Goal: Information Seeking & Learning: Learn about a topic

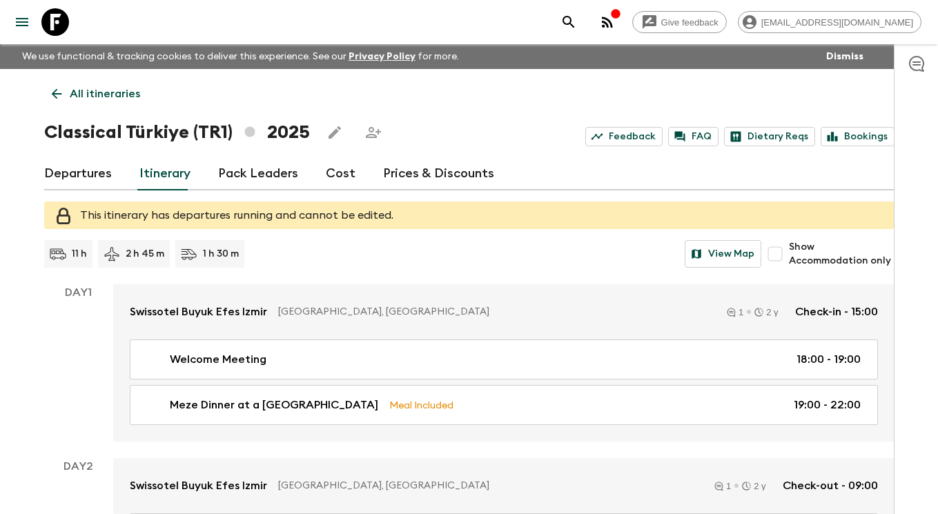
click at [61, 23] on icon at bounding box center [55, 22] width 28 height 28
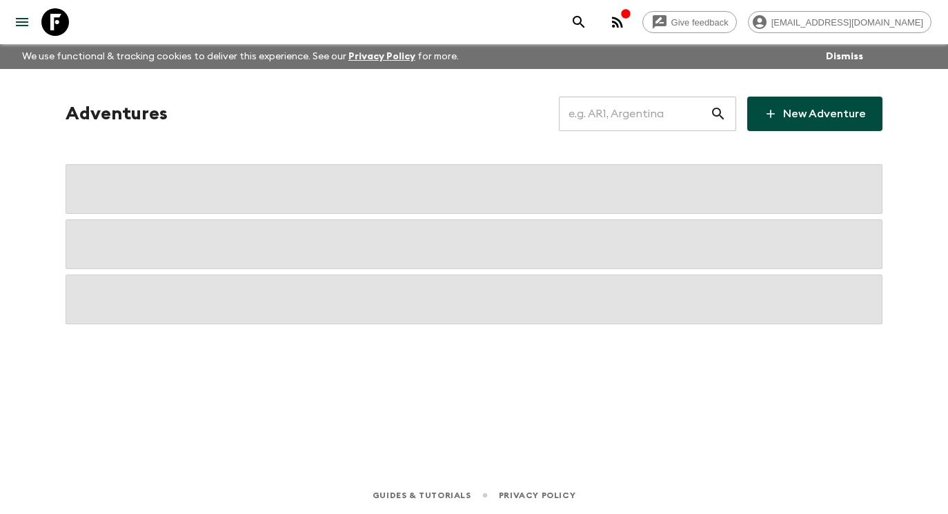
click at [643, 117] on input "text" at bounding box center [634, 114] width 151 height 39
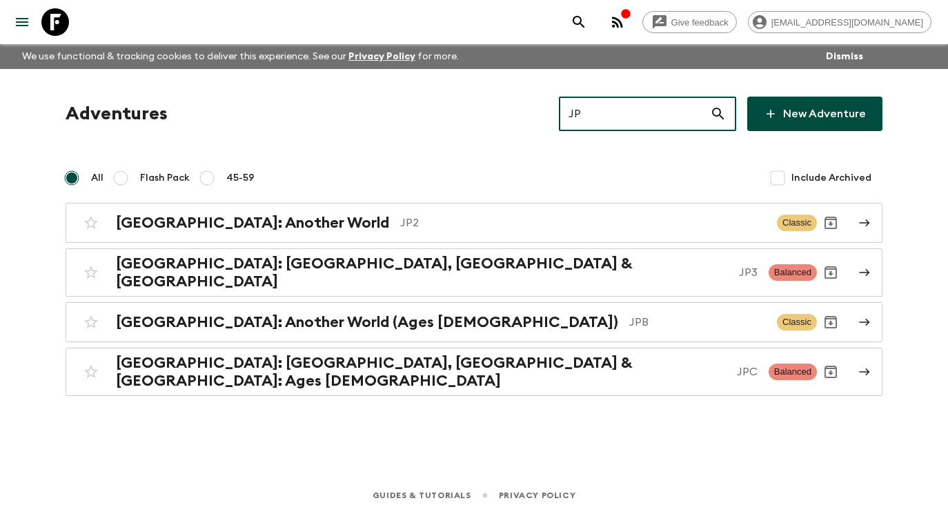
drag, startPoint x: 618, startPoint y: 117, endPoint x: 582, endPoint y: 116, distance: 35.9
click at [582, 116] on input "JP" at bounding box center [634, 114] width 151 height 39
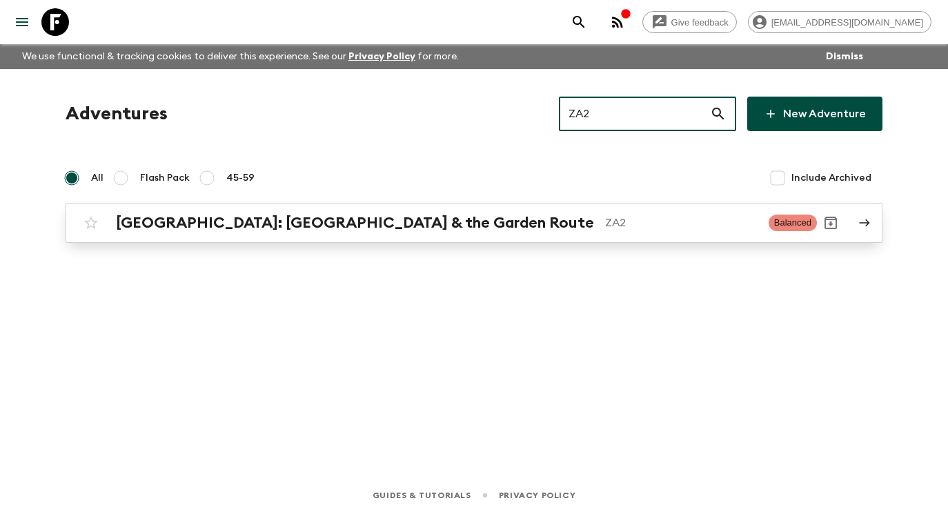
type input "ZA2"
click at [868, 226] on icon at bounding box center [865, 223] width 12 height 12
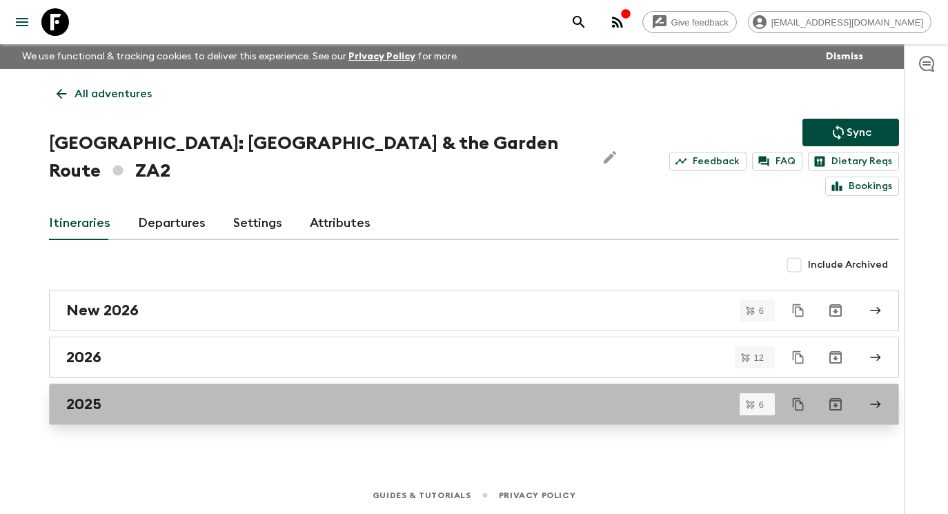
click at [146, 396] on div "2025" at bounding box center [461, 405] width 790 height 18
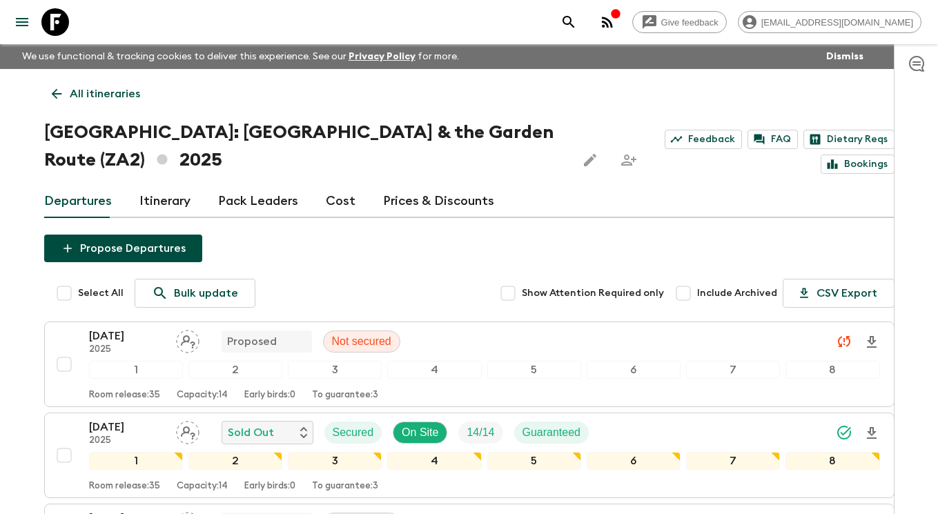
click at [53, 21] on icon at bounding box center [55, 22] width 28 height 28
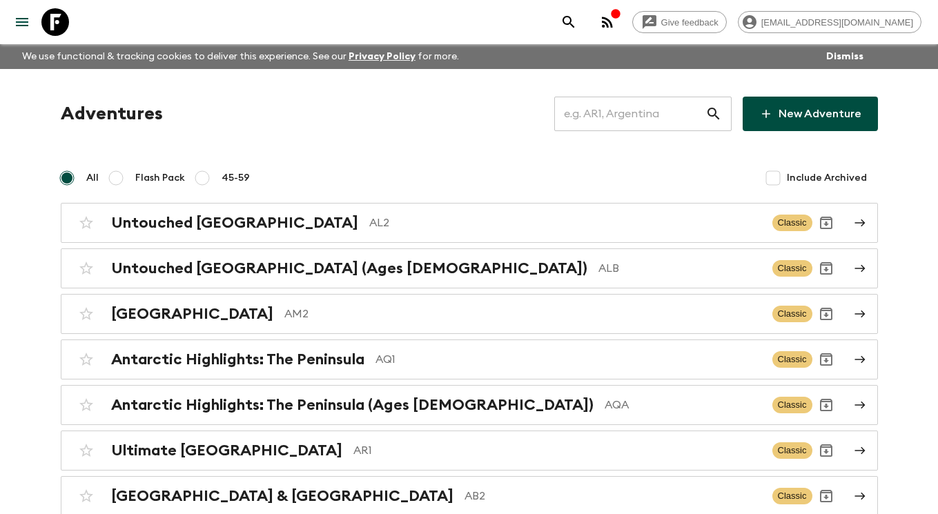
click at [613, 106] on input "text" at bounding box center [629, 114] width 151 height 39
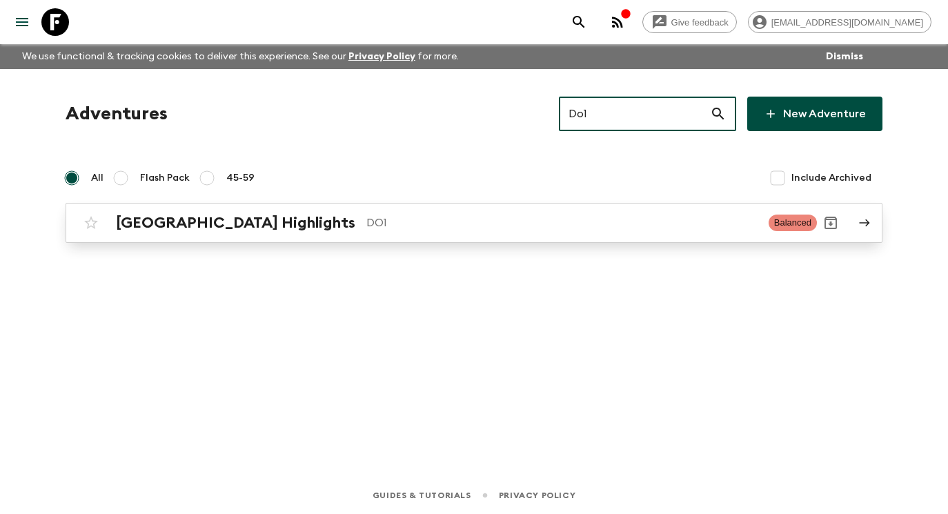
type input "Do1"
click at [868, 219] on icon at bounding box center [865, 223] width 12 height 12
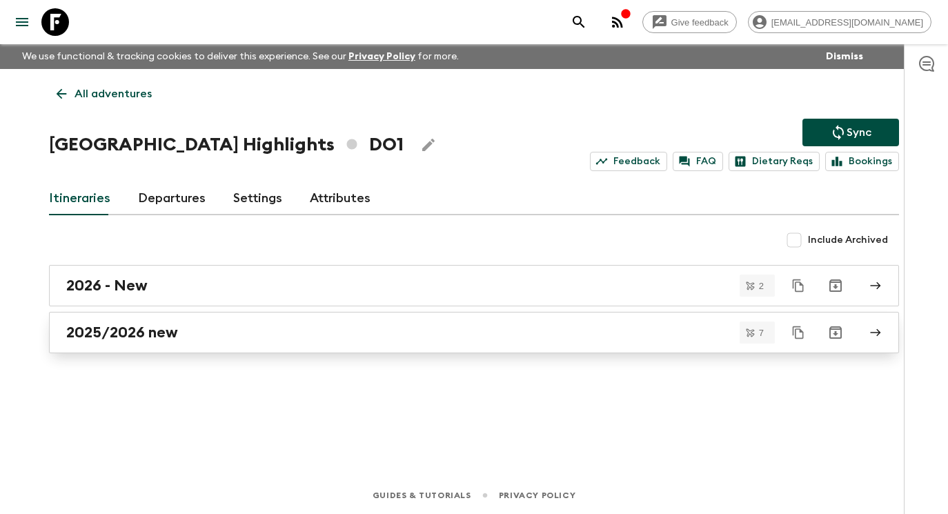
click at [206, 338] on div "2025/2026 new" at bounding box center [461, 333] width 790 height 18
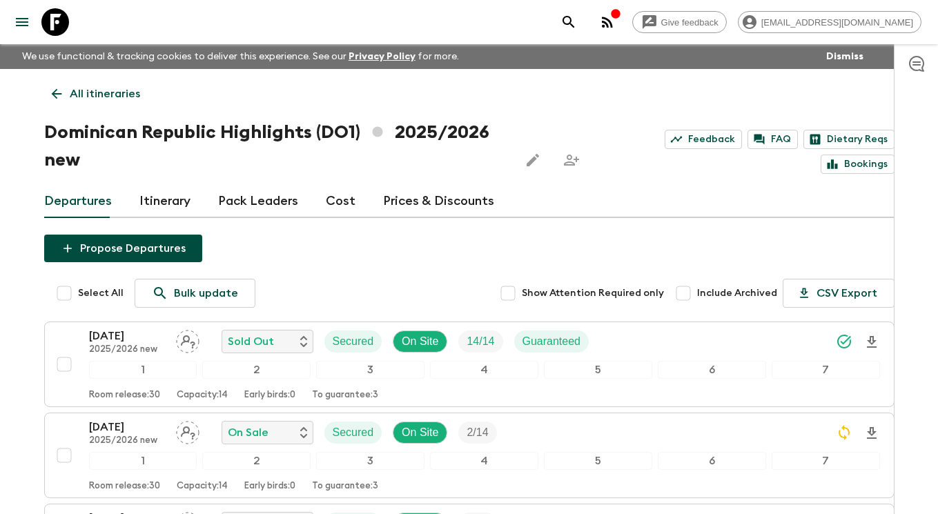
click at [55, 14] on icon at bounding box center [55, 22] width 28 height 28
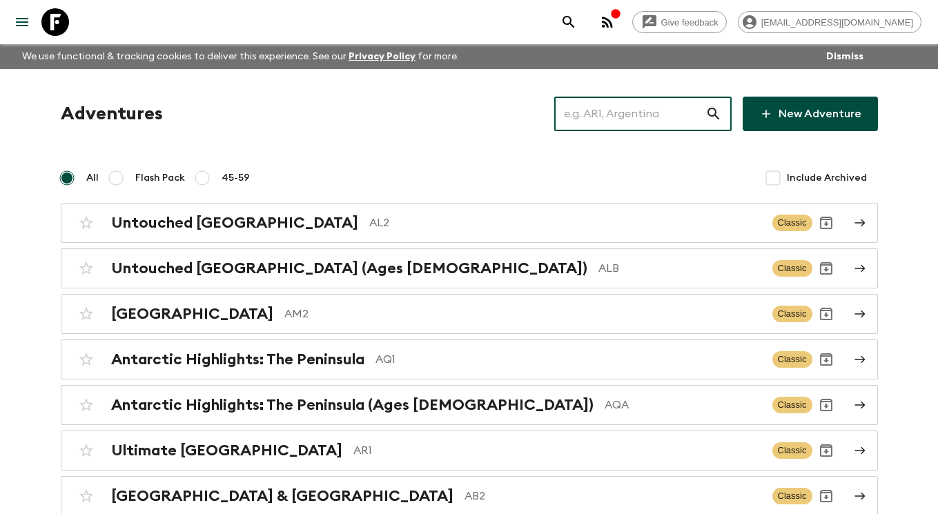
click at [606, 117] on input "text" at bounding box center [629, 114] width 151 height 39
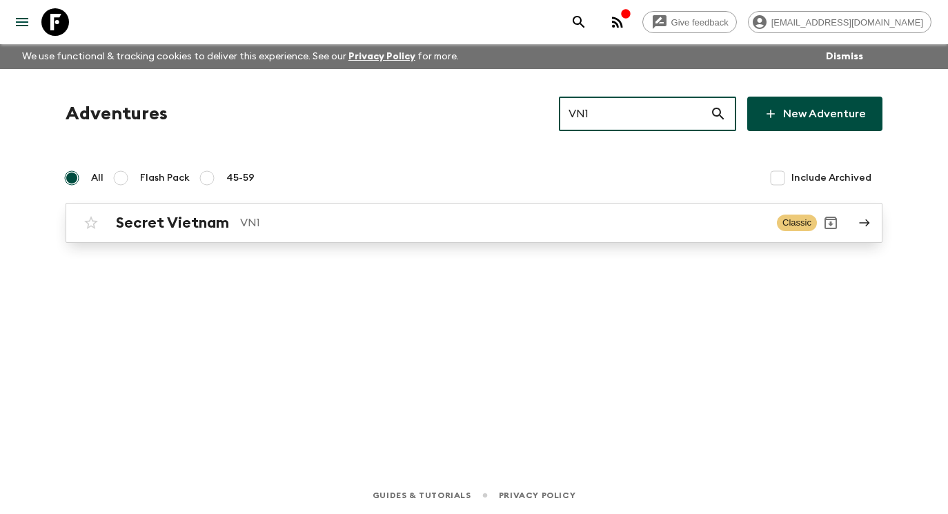
type input "VN1"
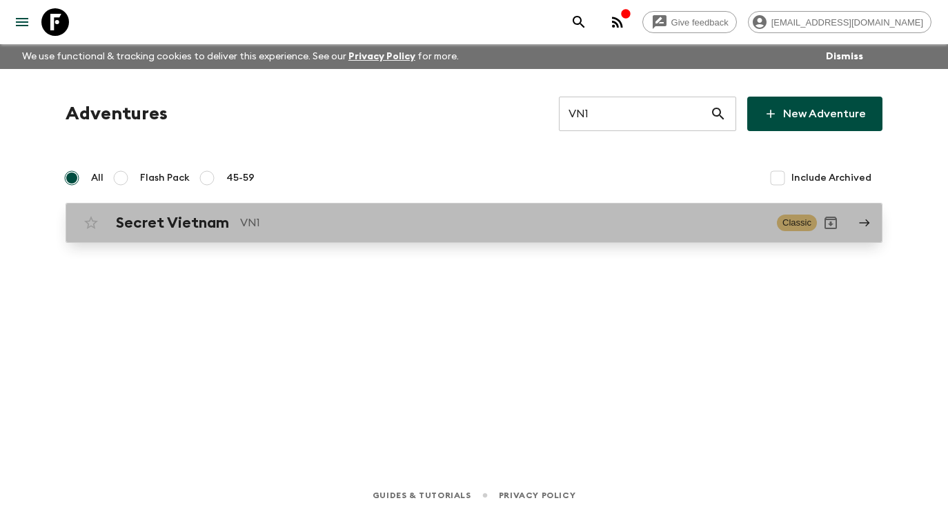
click at [423, 231] on p "VN1" at bounding box center [503, 223] width 526 height 17
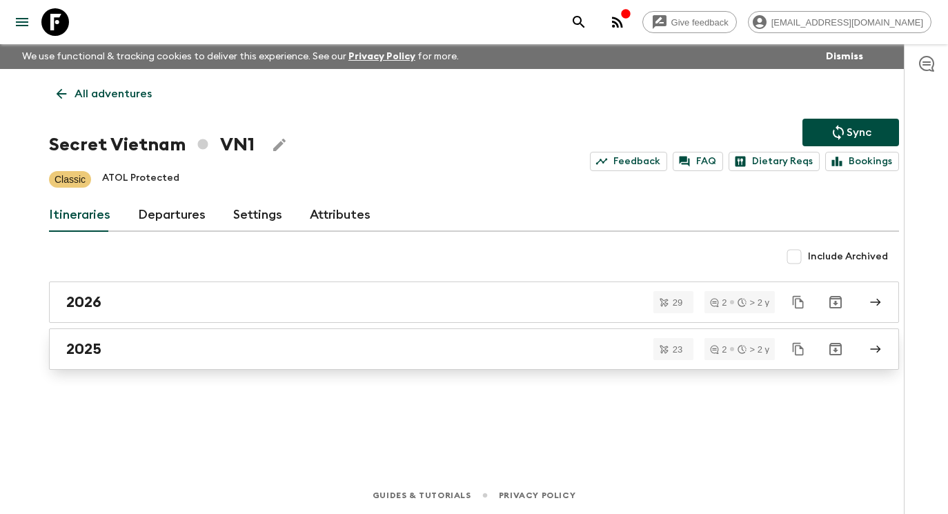
click at [329, 347] on div "2025" at bounding box center [461, 349] width 790 height 18
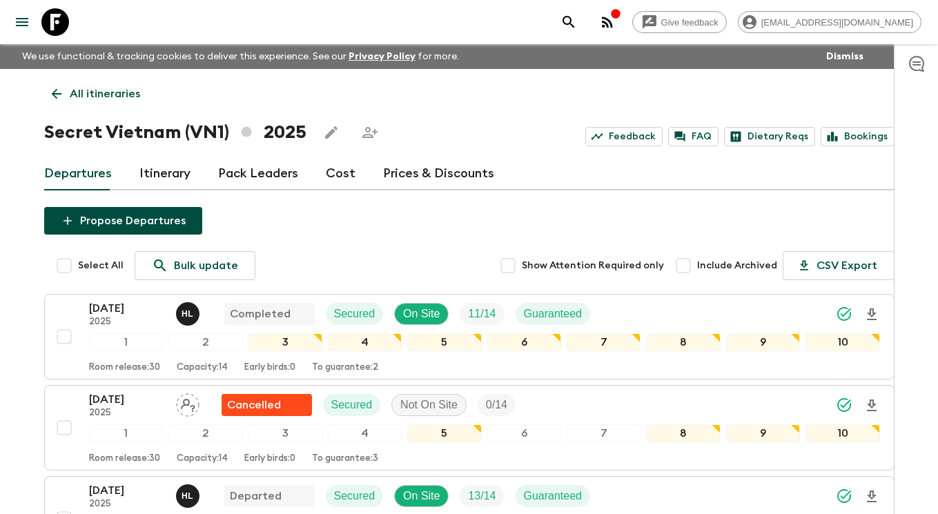
click at [112, 94] on p "All itineraries" at bounding box center [105, 94] width 70 height 17
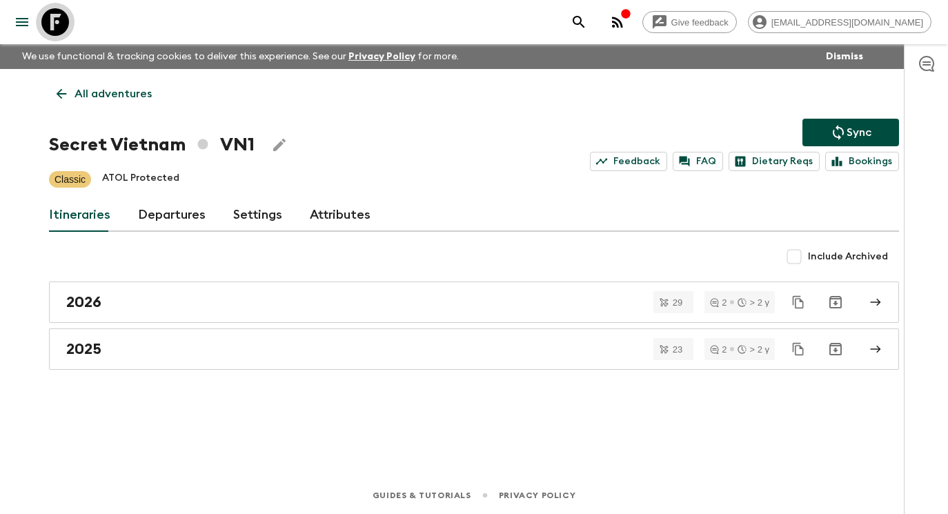
click at [55, 23] on icon at bounding box center [55, 22] width 28 height 28
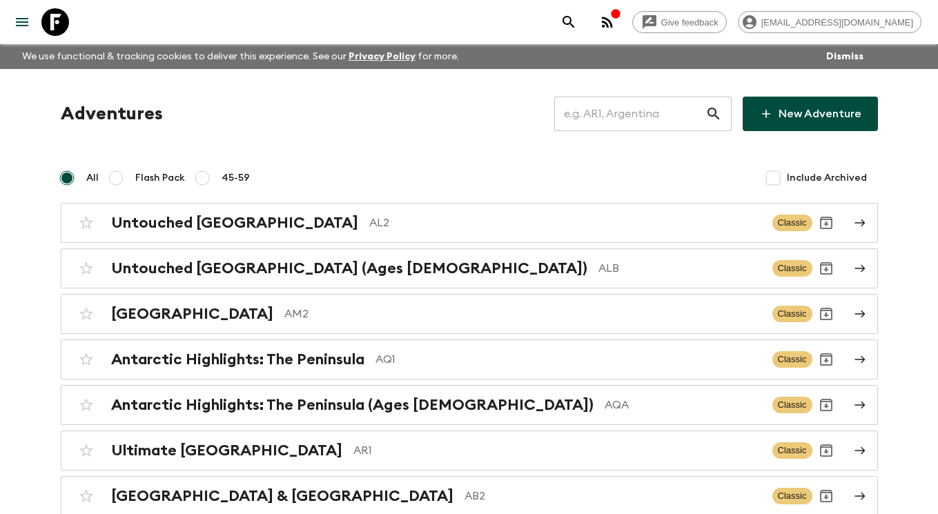
click at [622, 115] on input "text" at bounding box center [629, 114] width 151 height 39
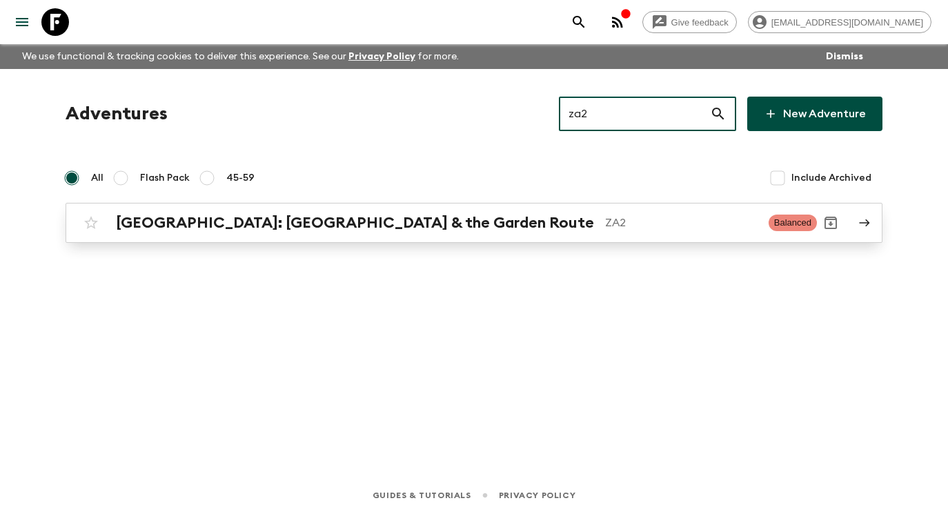
type input "za2"
click at [626, 213] on div "[GEOGRAPHIC_DATA]: [GEOGRAPHIC_DATA] & the Garden Route ZA2 Balanced" at bounding box center [447, 223] width 740 height 28
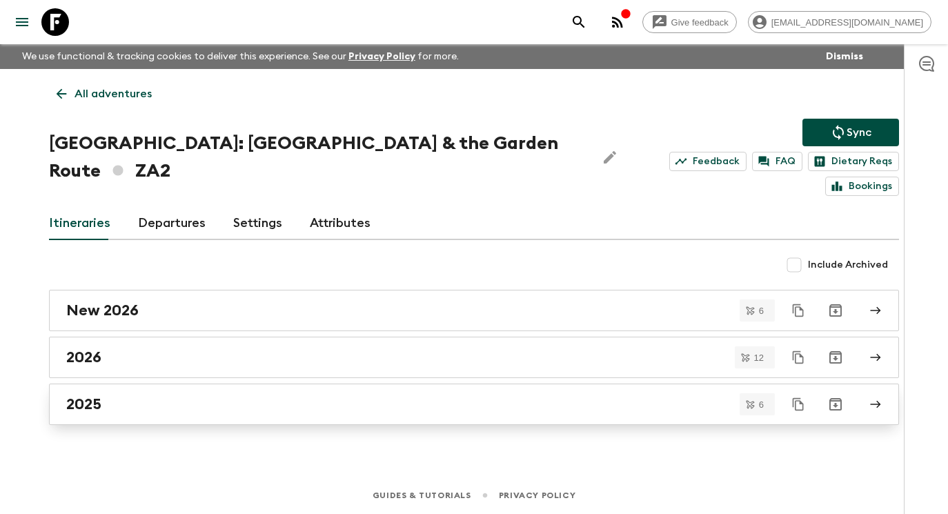
click at [116, 396] on div "2025" at bounding box center [461, 405] width 790 height 18
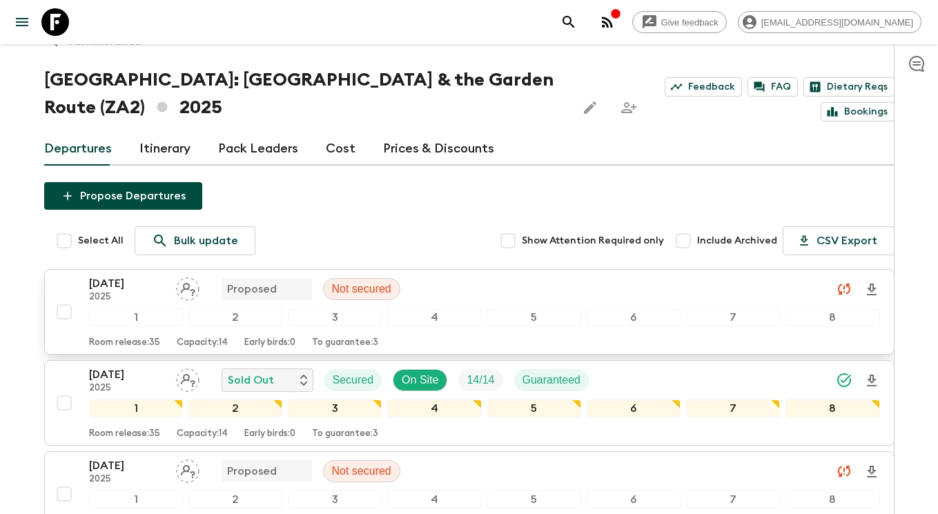
scroll to position [42, 0]
